Goal: Check status

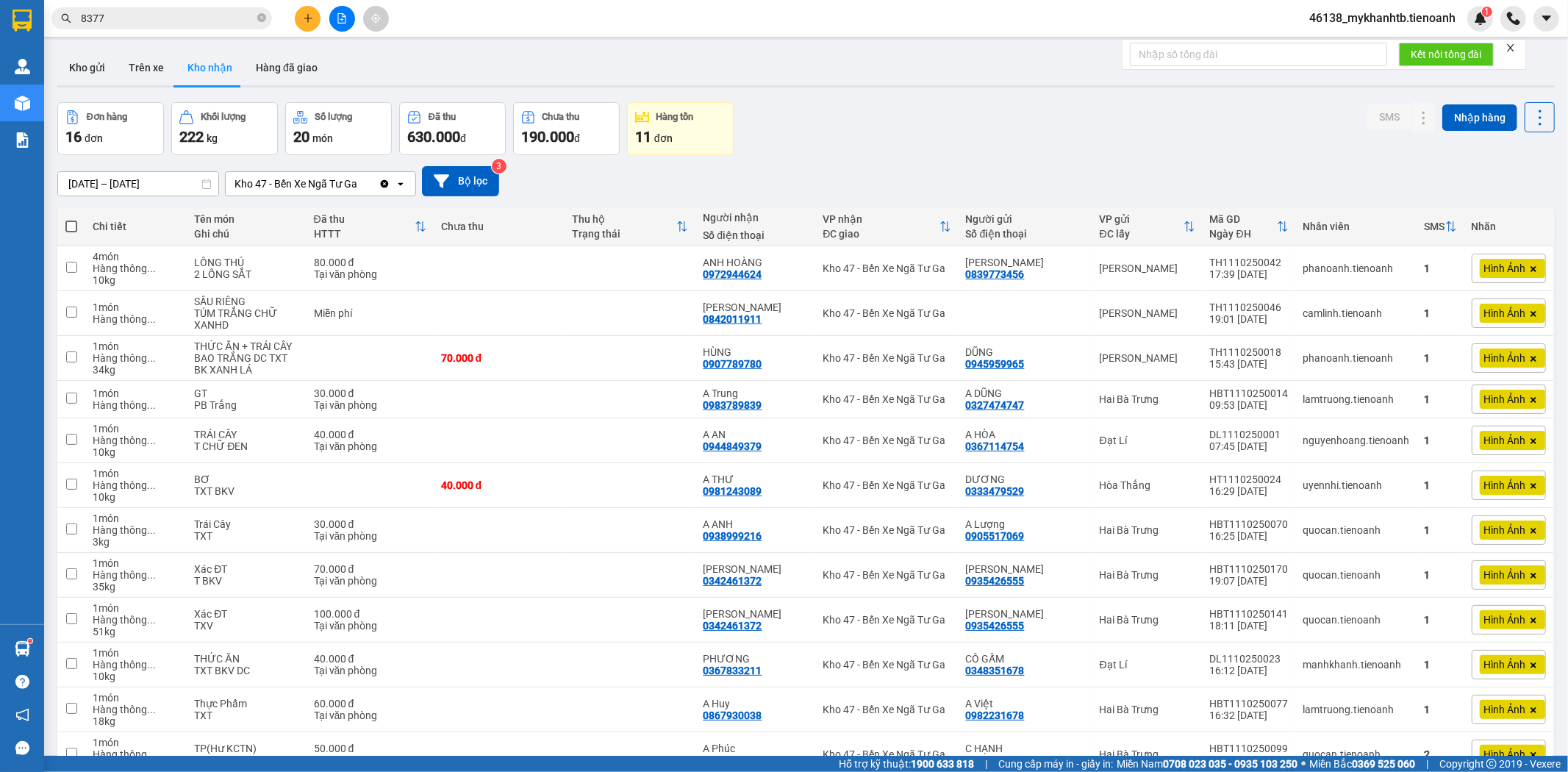
click at [98, 56] on button "Kho gửi" at bounding box center [87, 67] width 59 height 36
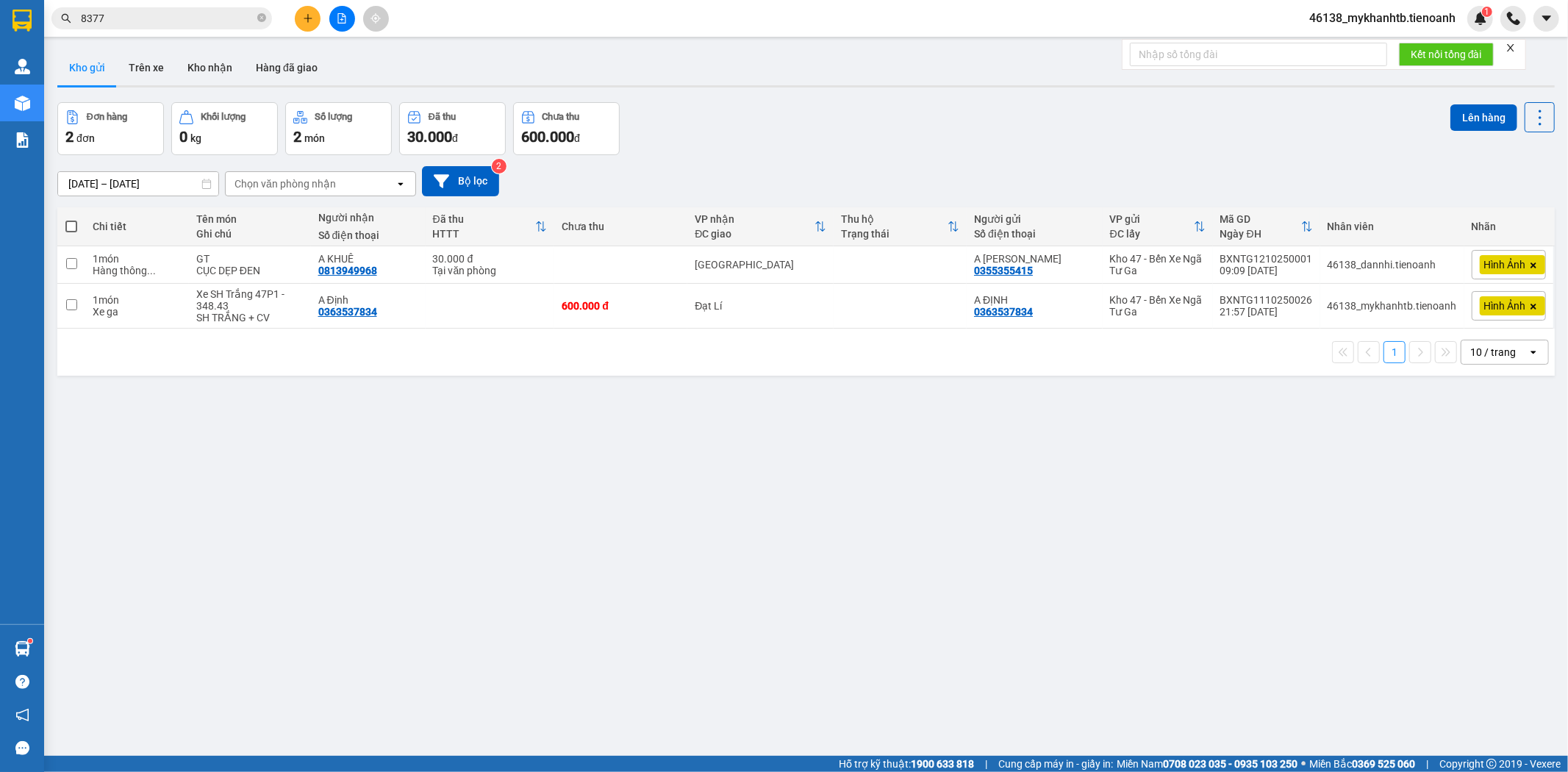
click at [1484, 274] on div "Hình Ảnh" at bounding box center [1513, 265] width 65 height 19
click at [1416, 468] on div "ver 1.8.146 Kho gửi Trên xe Kho nhận Hàng đã giao Đơn hàng 2 đơn Khối lượng 0 k…" at bounding box center [806, 430] width 1510 height 772
click at [1493, 270] on icon at bounding box center [1498, 265] width 10 height 10
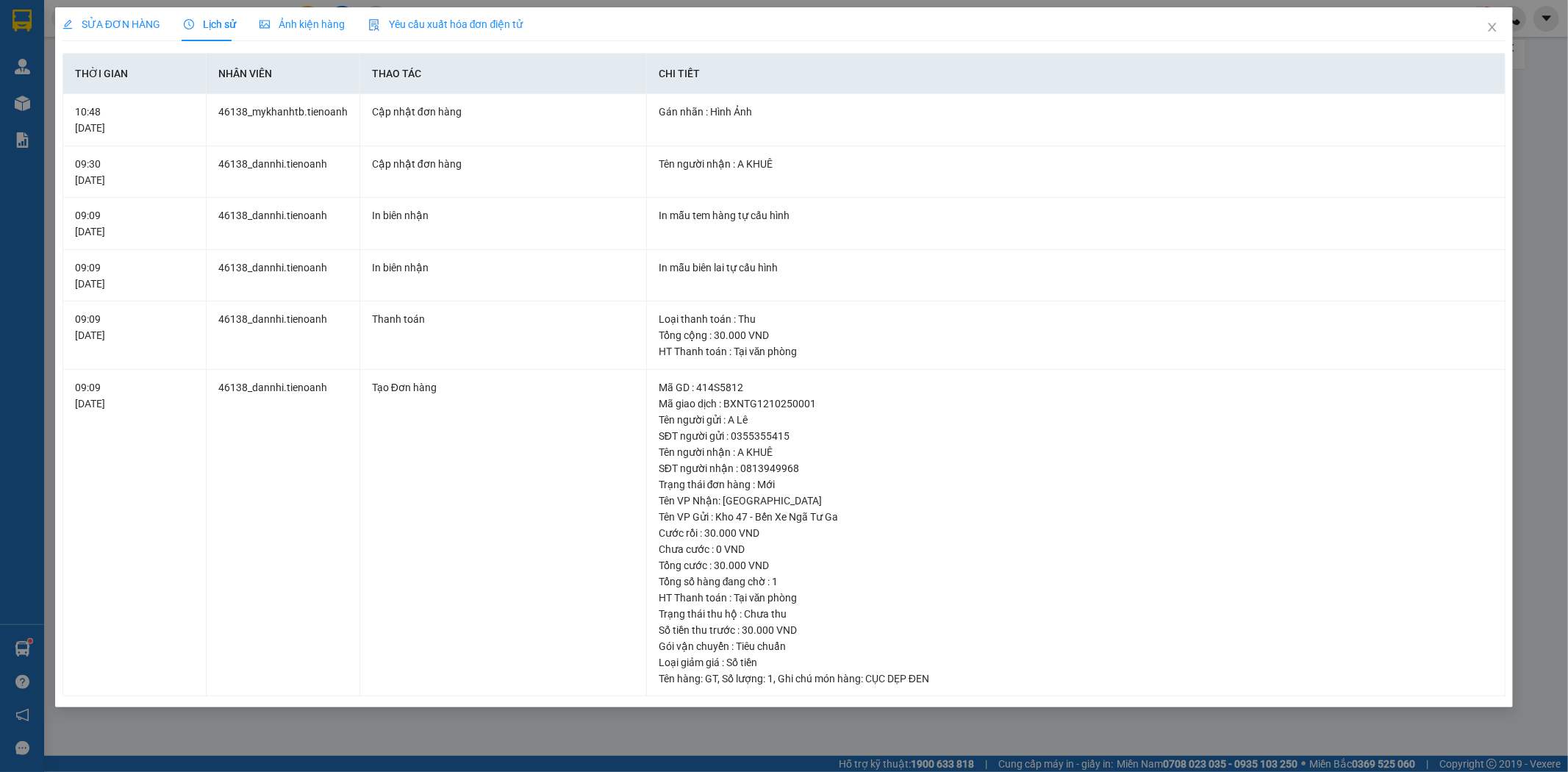
click at [322, 30] on span "Ảnh kiện hàng" at bounding box center [302, 25] width 85 height 12
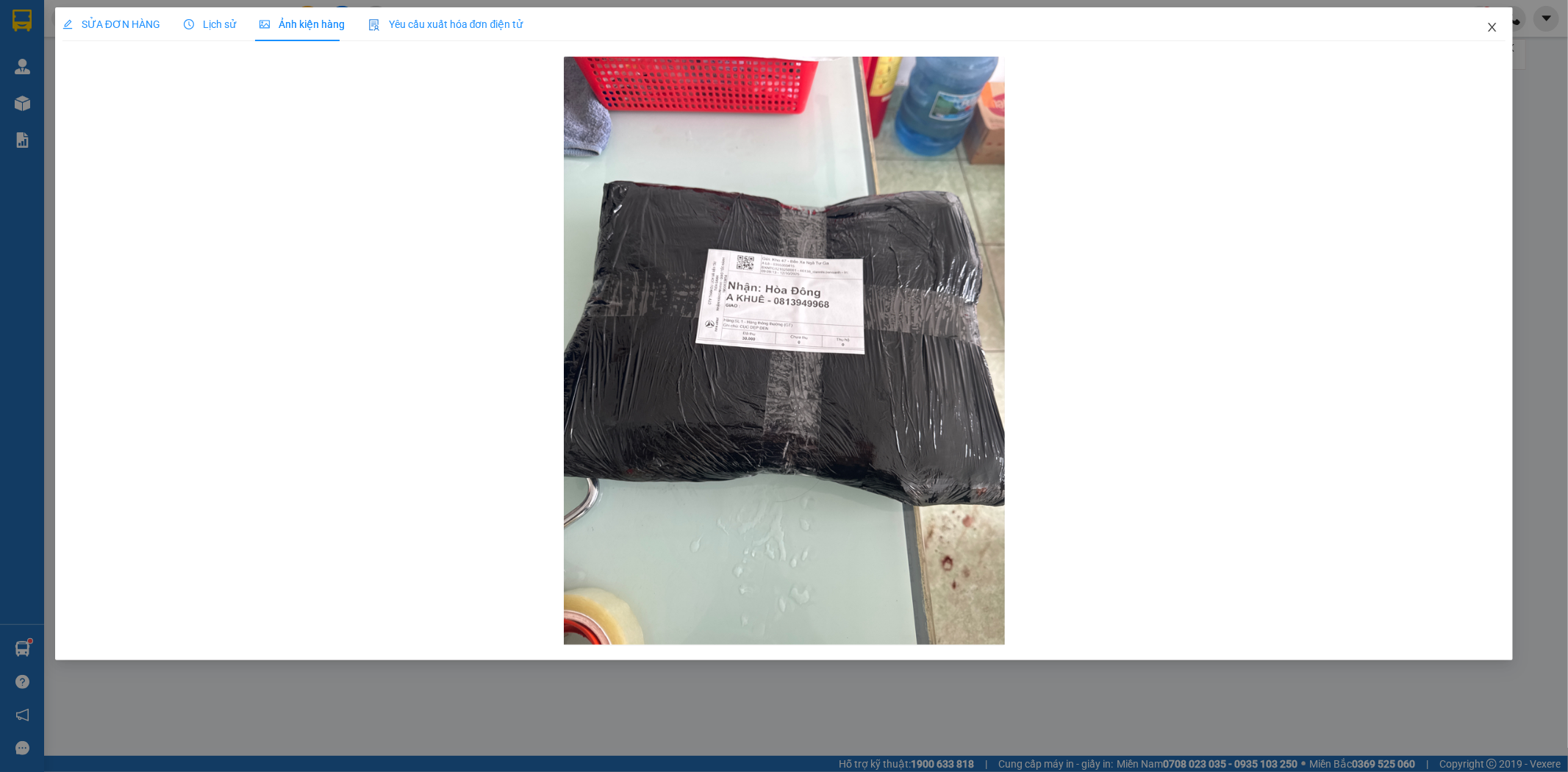
click at [1491, 19] on span "Close" at bounding box center [1493, 28] width 42 height 42
